Goal: Transaction & Acquisition: Purchase product/service

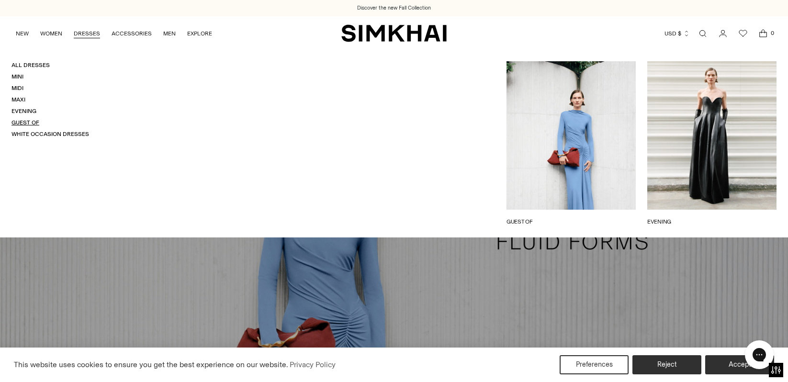
click at [34, 124] on link "Guest Of" at bounding box center [25, 122] width 28 height 7
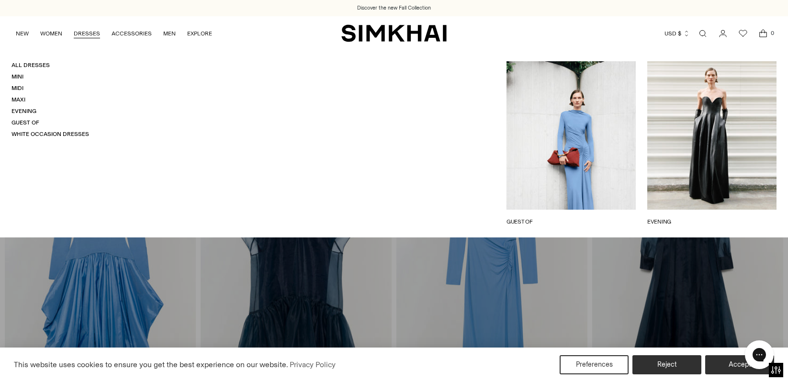
click at [94, 32] on link "DRESSES" at bounding box center [87, 33] width 26 height 21
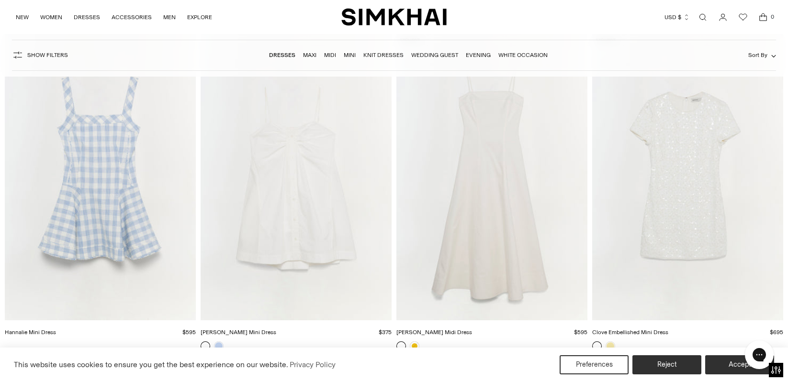
scroll to position [14530, 0]
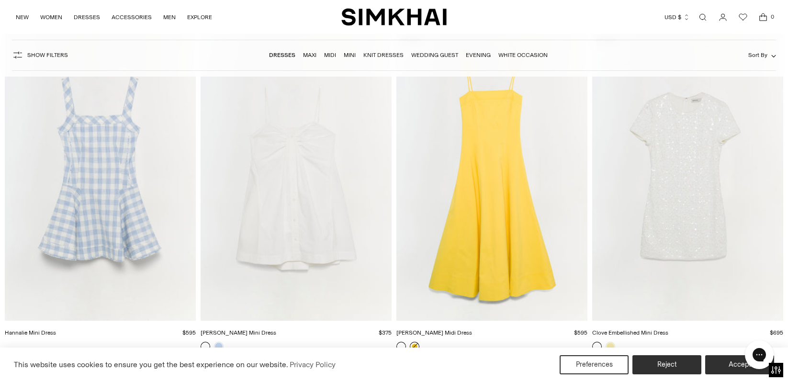
click at [414, 346] on link at bounding box center [415, 347] width 10 height 10
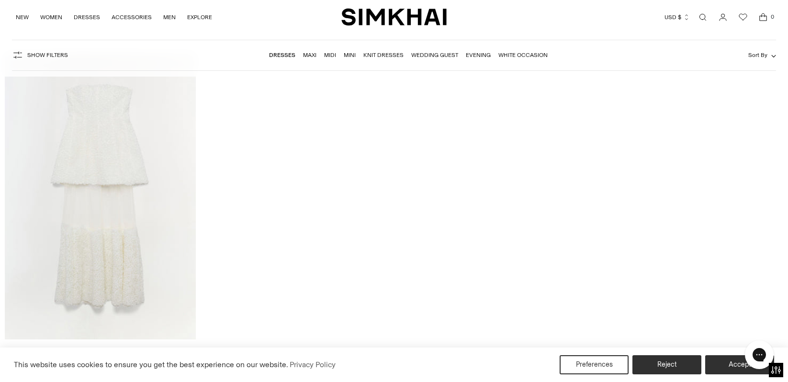
scroll to position [21169, 0]
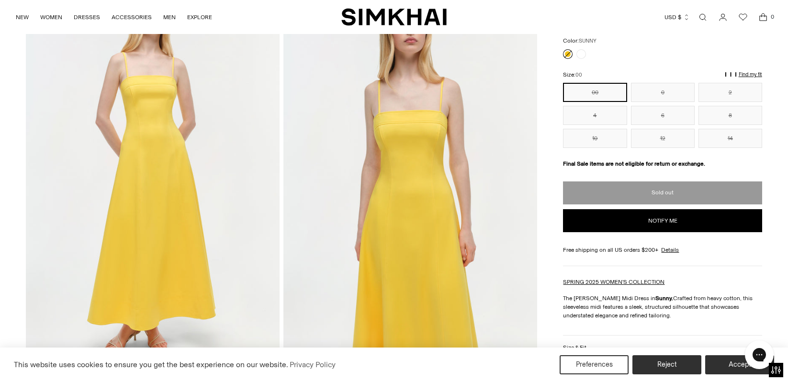
scroll to position [84, 0]
